Goal: Task Accomplishment & Management: Use online tool/utility

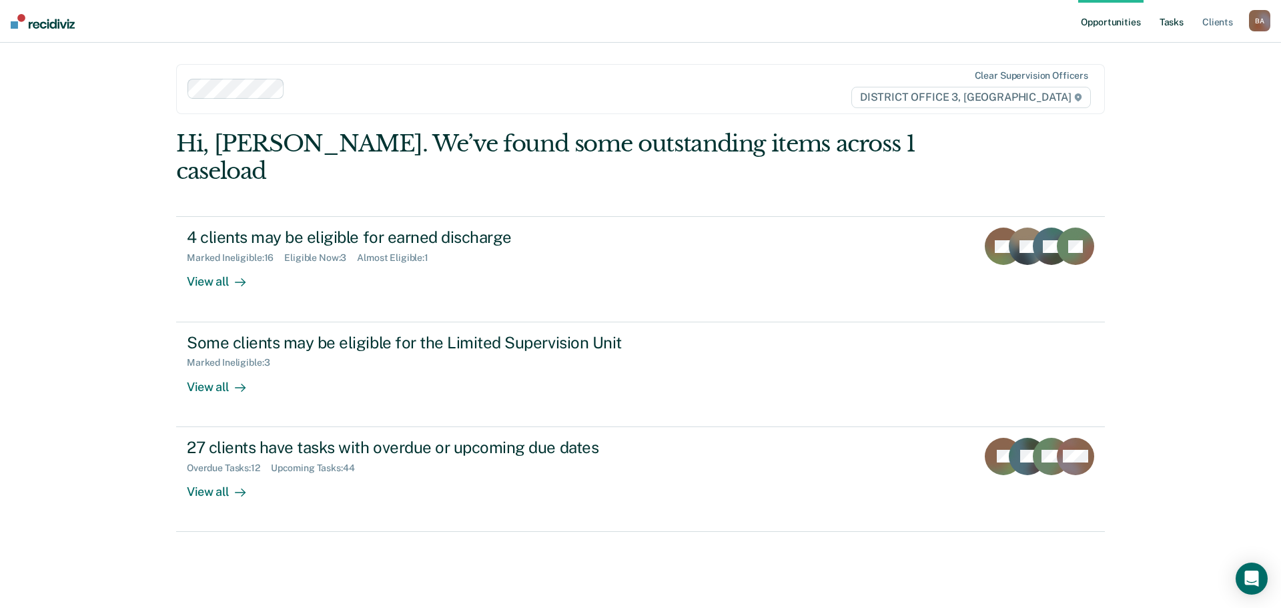
click at [1173, 21] on link "Tasks" at bounding box center [1171, 21] width 29 height 43
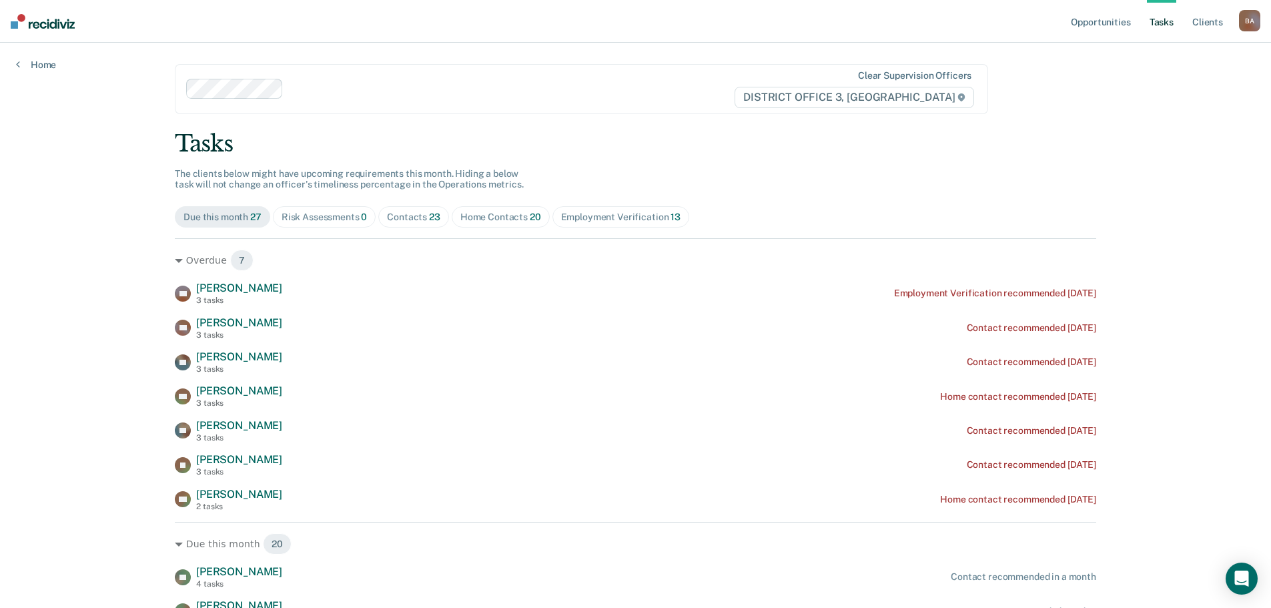
click at [309, 215] on div "Risk Assessments 0" at bounding box center [324, 216] width 86 height 11
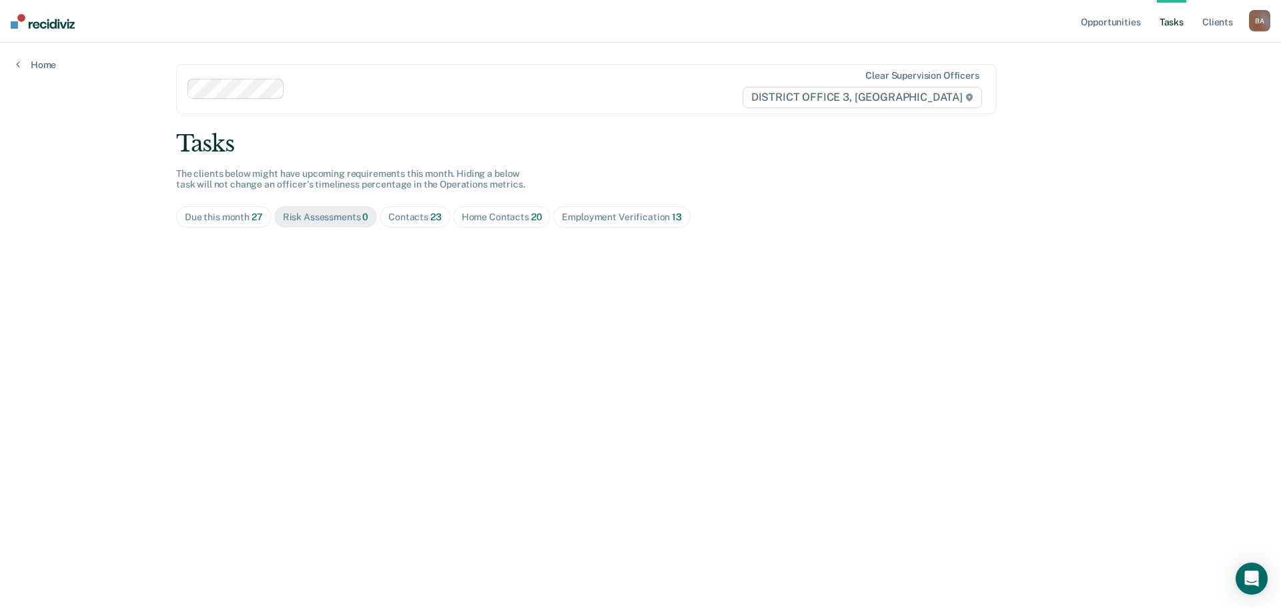
click at [524, 213] on div "Home Contacts 20" at bounding box center [502, 216] width 81 height 11
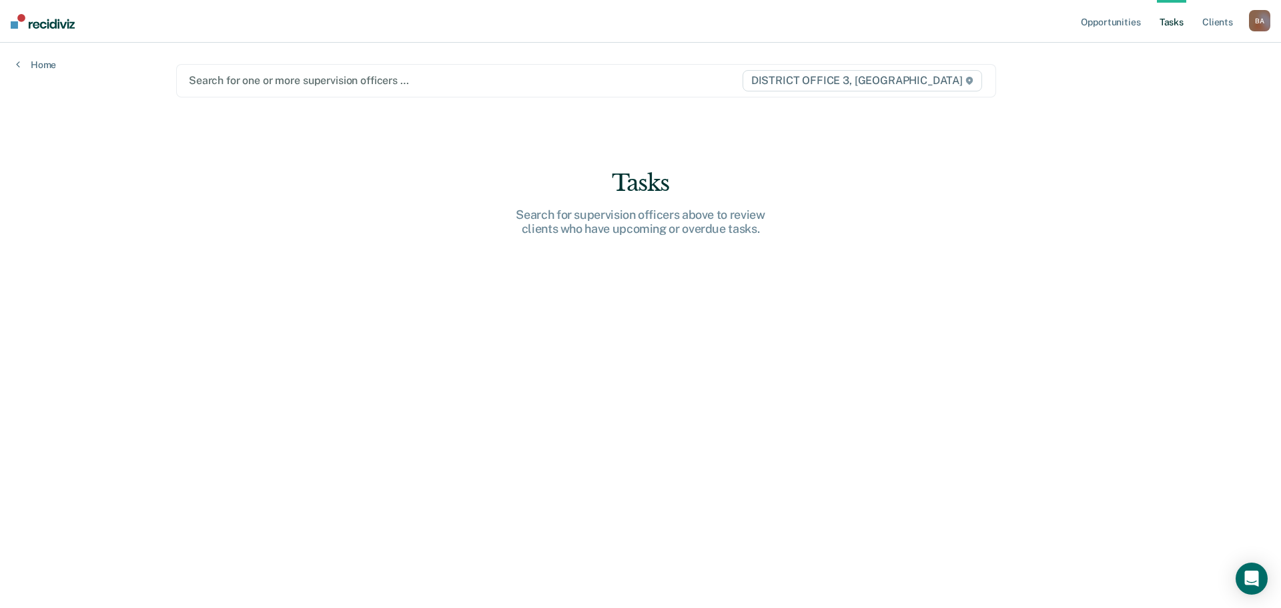
click at [281, 77] on div at bounding box center [465, 80] width 552 height 15
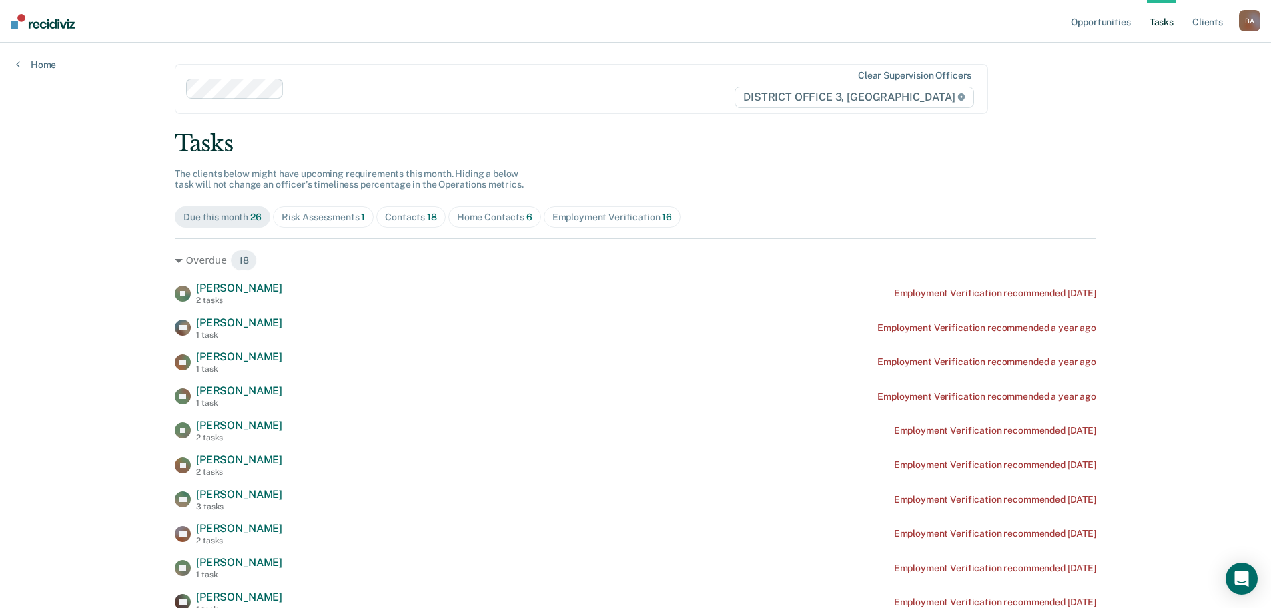
click at [299, 219] on div "Risk Assessments 1" at bounding box center [323, 216] width 84 height 11
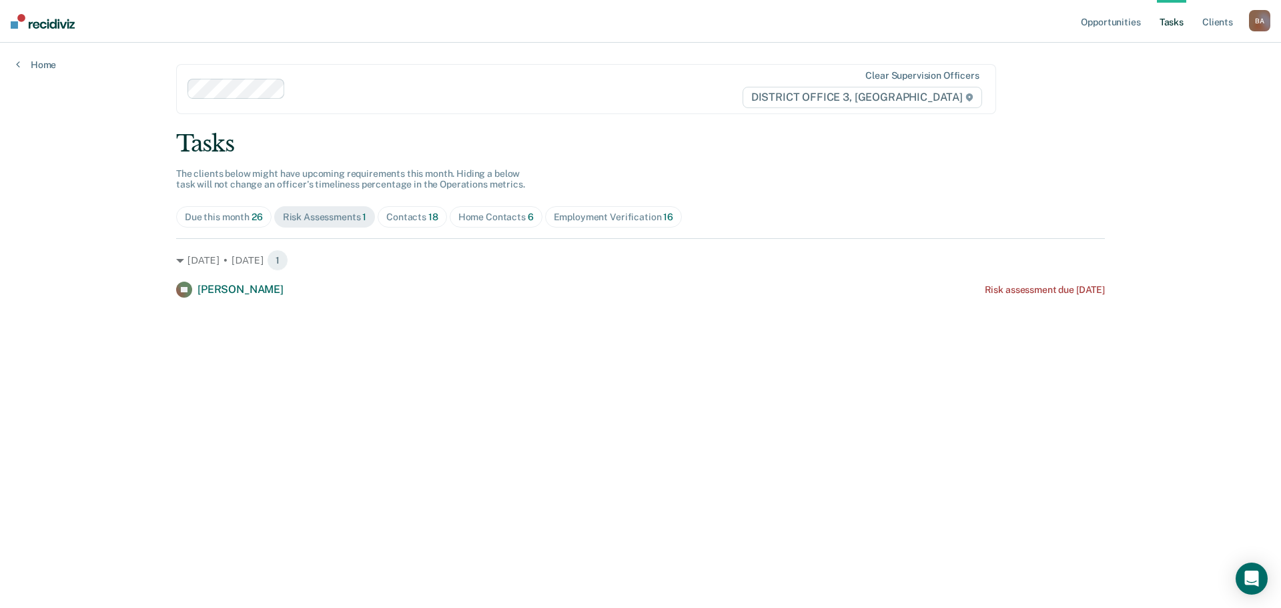
click at [496, 215] on div "Home Contacts 6" at bounding box center [495, 216] width 75 height 11
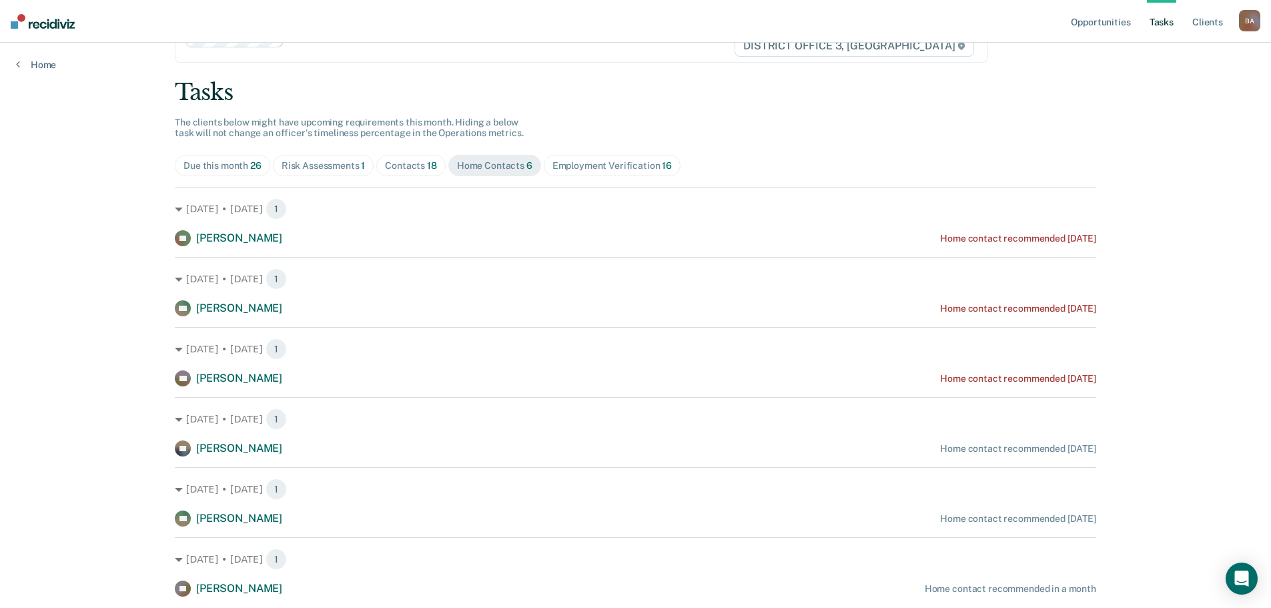
scroll to position [93, 0]
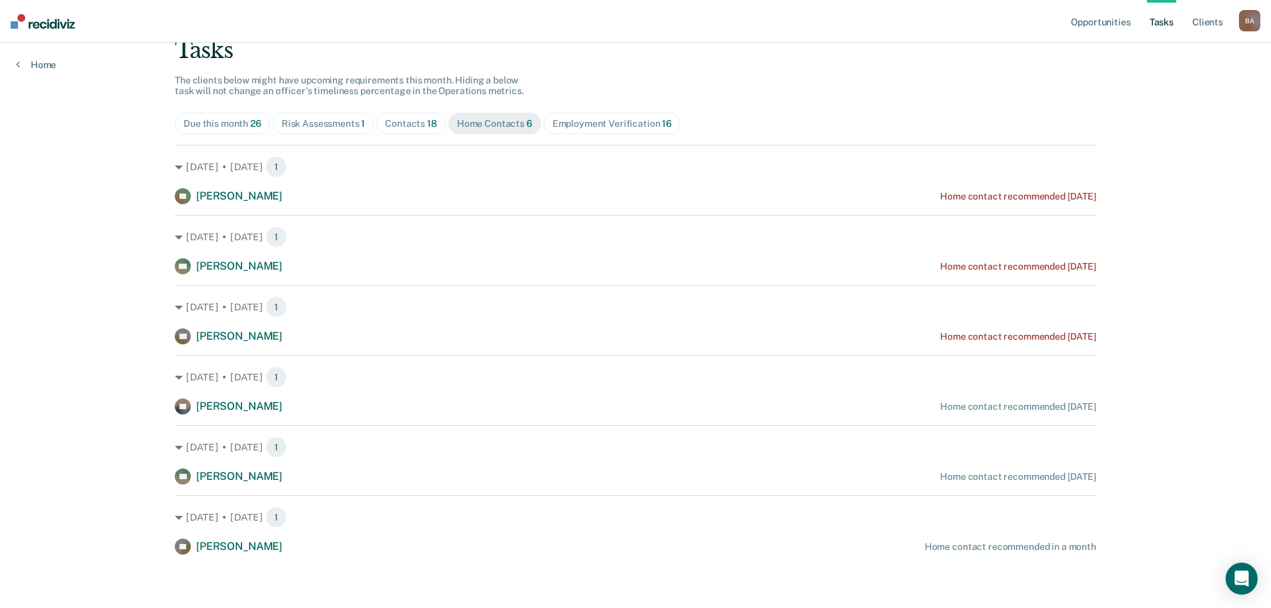
click at [412, 125] on div "Contacts 18" at bounding box center [411, 123] width 52 height 11
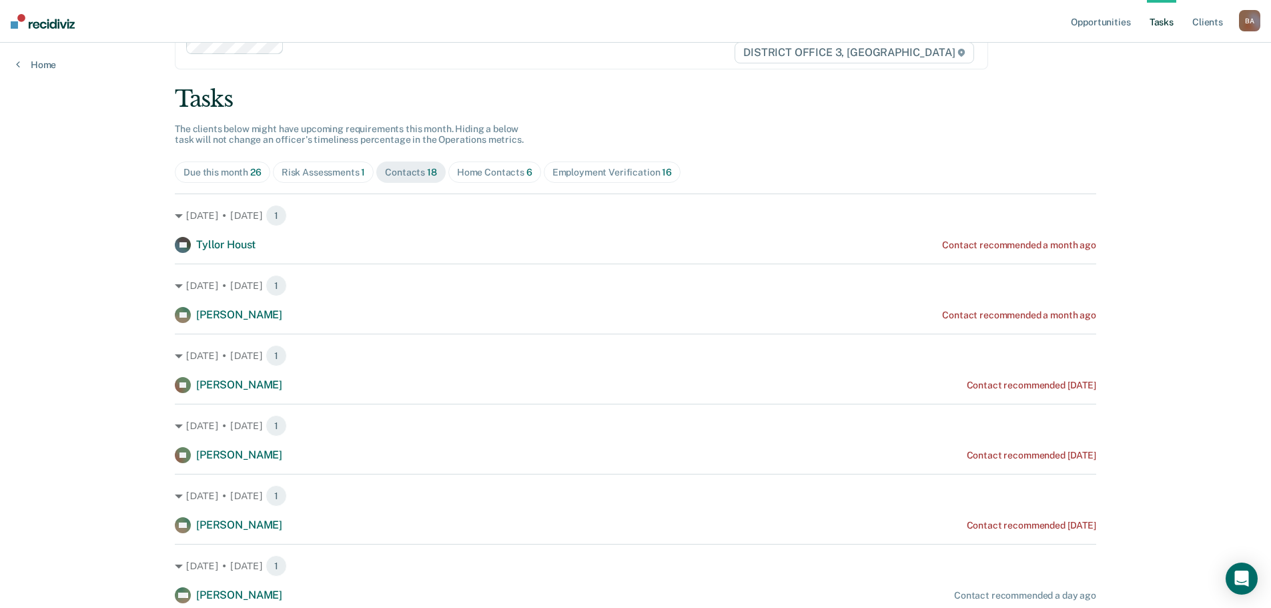
scroll to position [0, 0]
